Goal: Transaction & Acquisition: Subscribe to service/newsletter

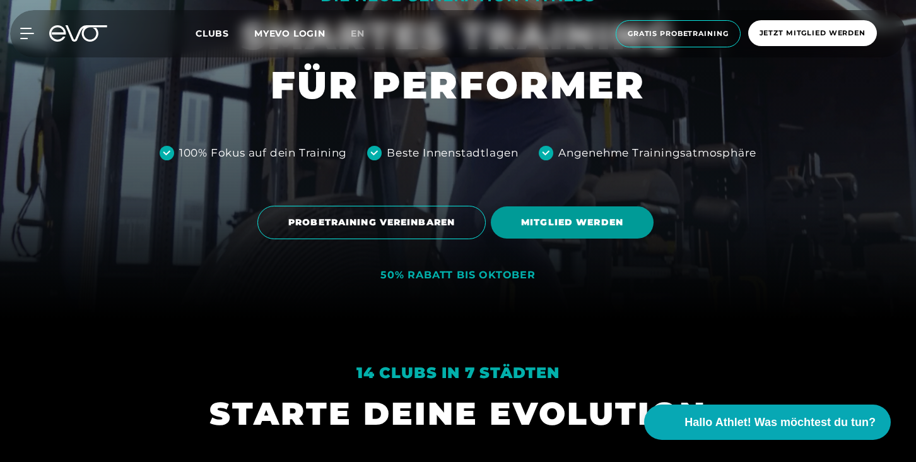
click at [539, 219] on span "MITGLIED WERDEN" at bounding box center [572, 222] width 102 height 13
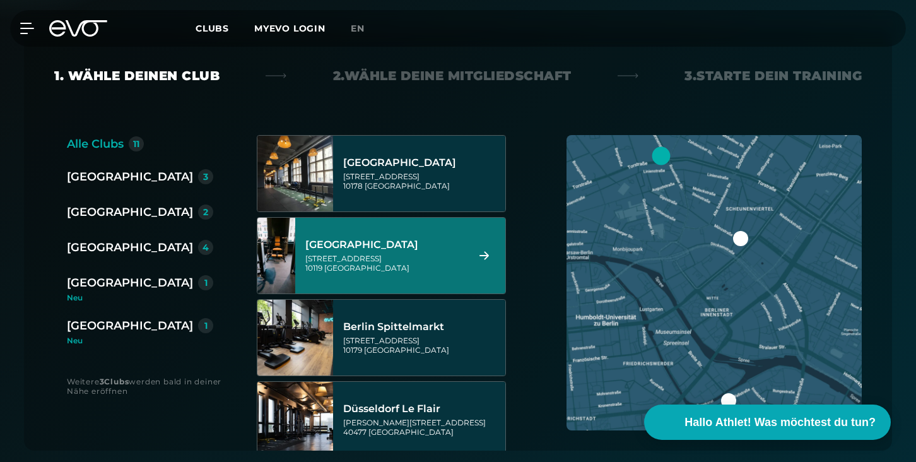
click at [371, 254] on div "[STREET_ADDRESS]" at bounding box center [384, 263] width 158 height 19
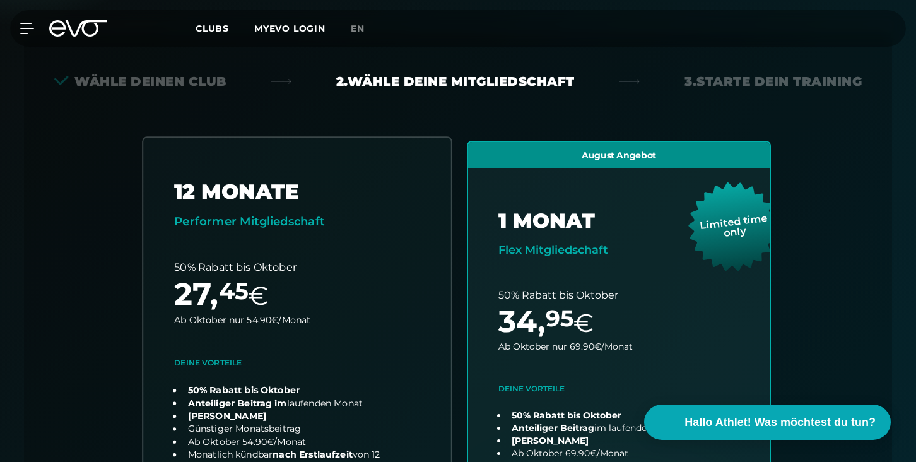
scroll to position [235, 0]
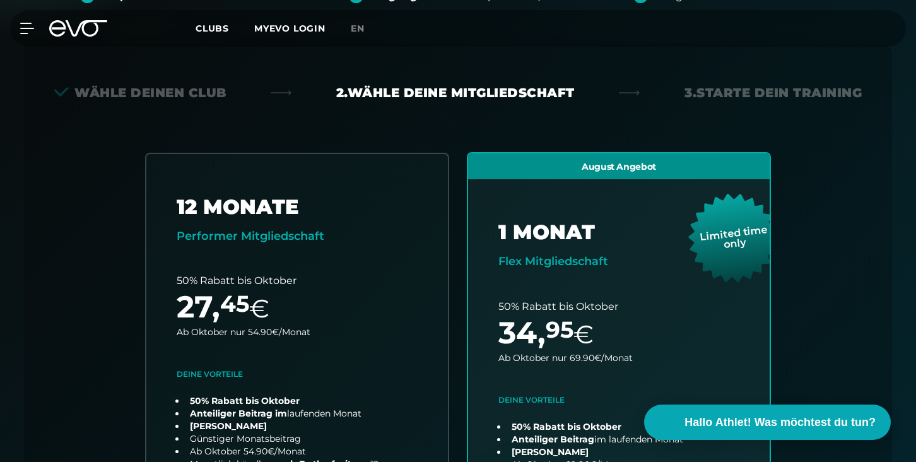
click at [121, 104] on div "Back Wähle deinen Club 2. Wähle deine Mitgliedschaft 3. Starte dein Training Al…" at bounding box center [458, 358] width 868 height 628
click at [137, 93] on div "Wähle deinen Club" at bounding box center [140, 93] width 172 height 18
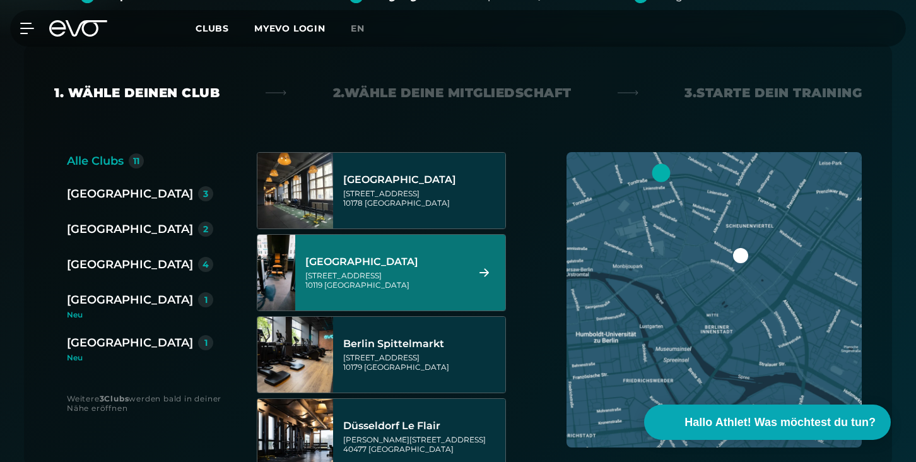
click at [92, 264] on div "[GEOGRAPHIC_DATA]" at bounding box center [130, 264] width 126 height 18
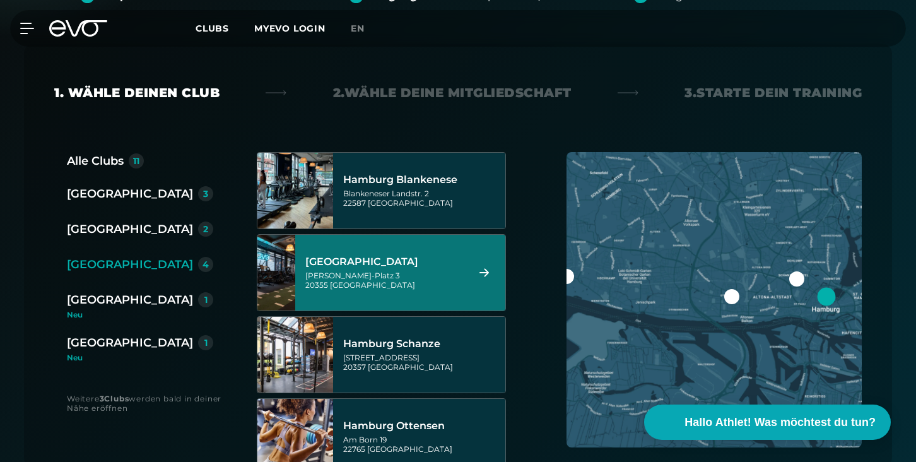
scroll to position [38, 0]
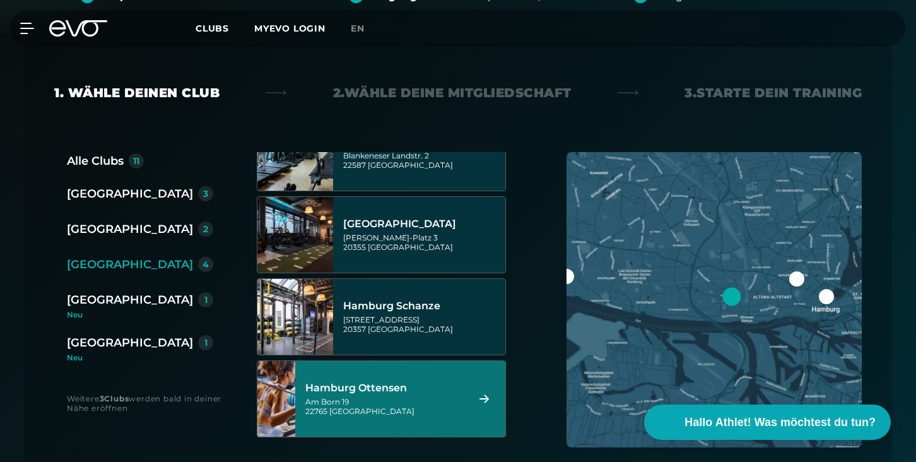
click at [481, 406] on div "Hamburg Ottensen [STREET_ADDRESS]" at bounding box center [400, 399] width 210 height 76
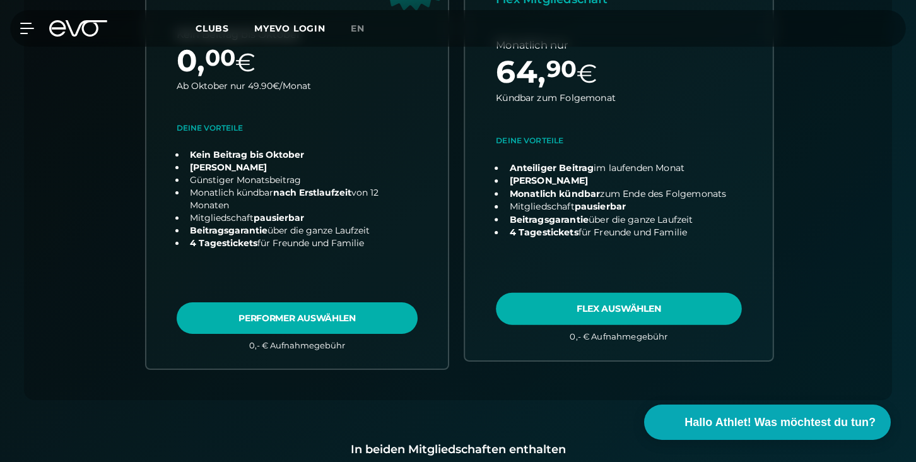
scroll to position [445, 0]
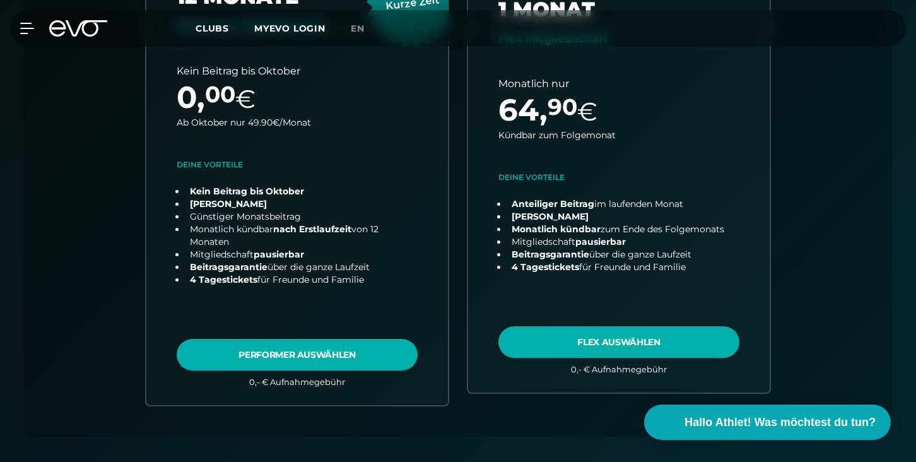
click at [79, 20] on icon at bounding box center [78, 28] width 58 height 16
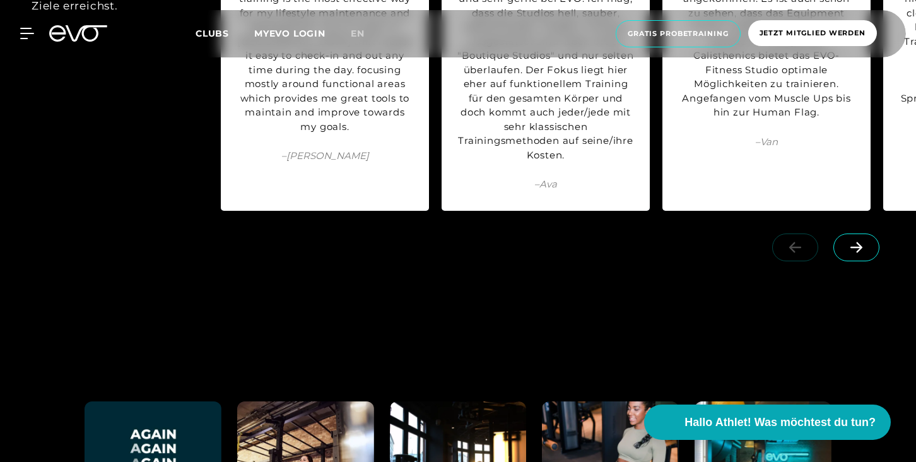
scroll to position [5323, 0]
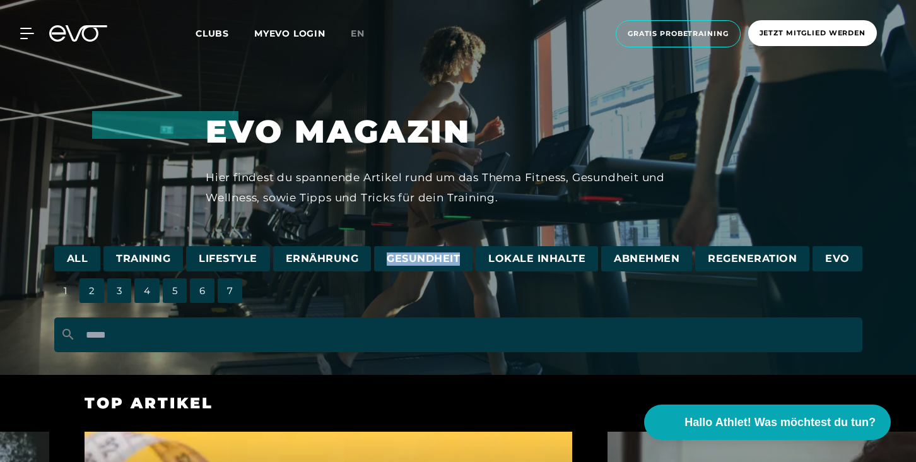
click at [651, 259] on span "Abnehmen" at bounding box center [646, 259] width 91 height 26
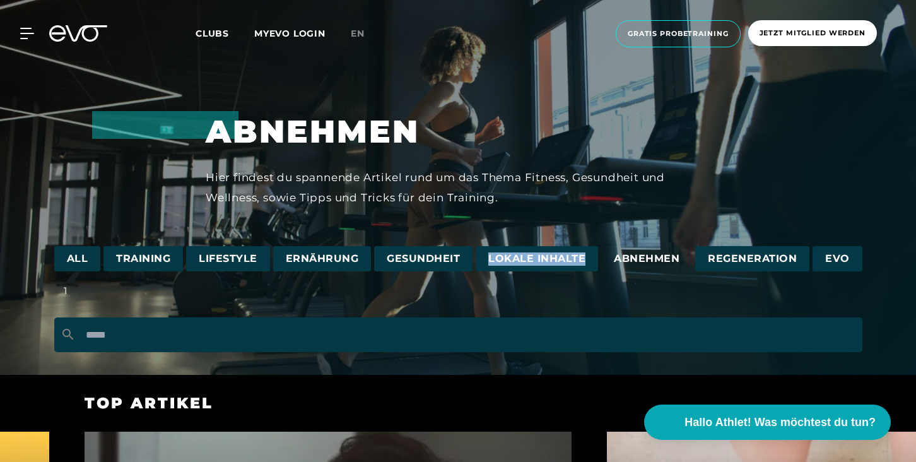
click at [82, 30] on icon at bounding box center [87, 33] width 42 height 16
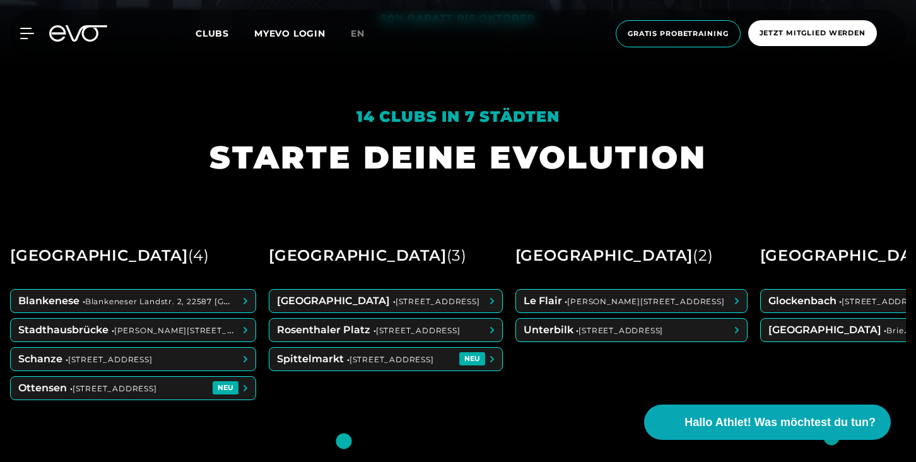
scroll to position [429, 0]
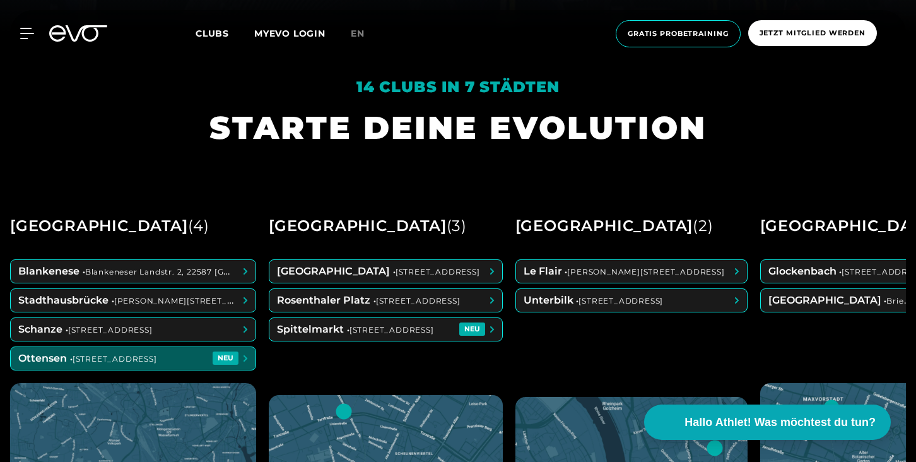
click at [169, 362] on span at bounding box center [133, 358] width 245 height 23
